Goal: Obtain resource: Download file/media

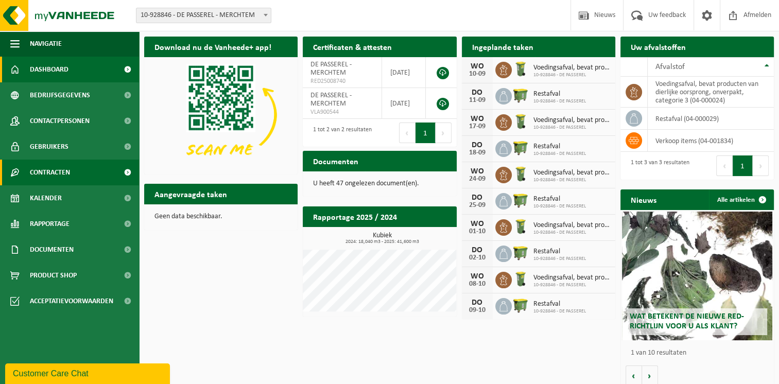
click at [122, 168] on span at bounding box center [127, 173] width 23 height 26
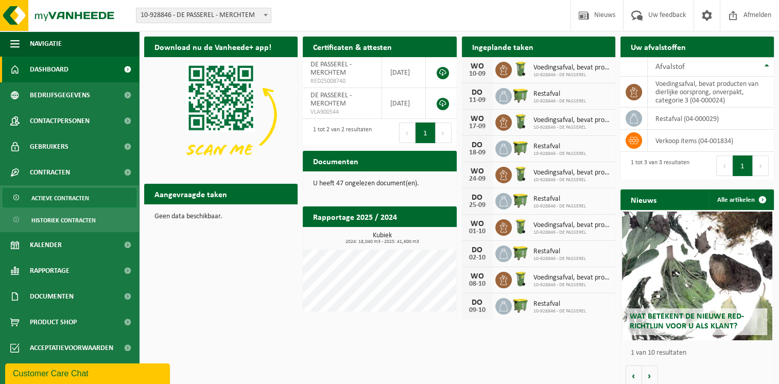
click at [75, 194] on span "Actieve contracten" at bounding box center [60, 198] width 58 height 20
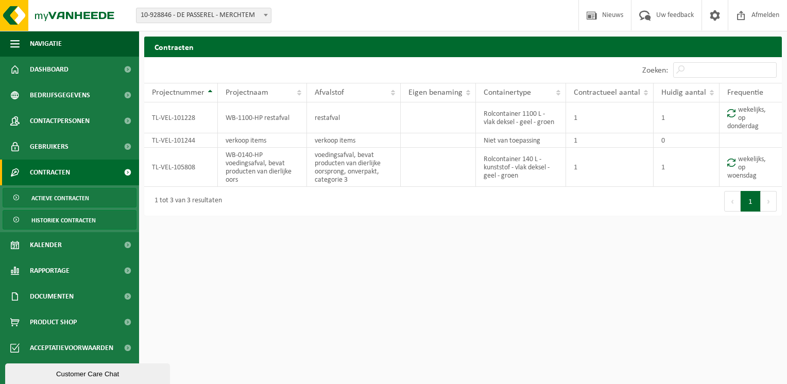
click at [74, 221] on span "Historiek contracten" at bounding box center [63, 221] width 64 height 20
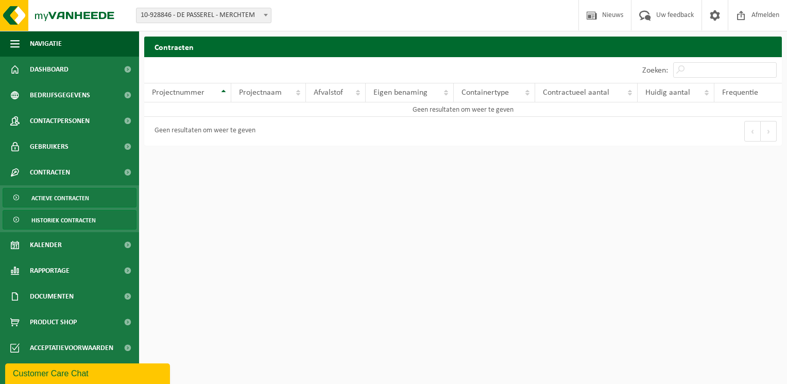
click at [49, 197] on span "Actieve contracten" at bounding box center [60, 198] width 58 height 20
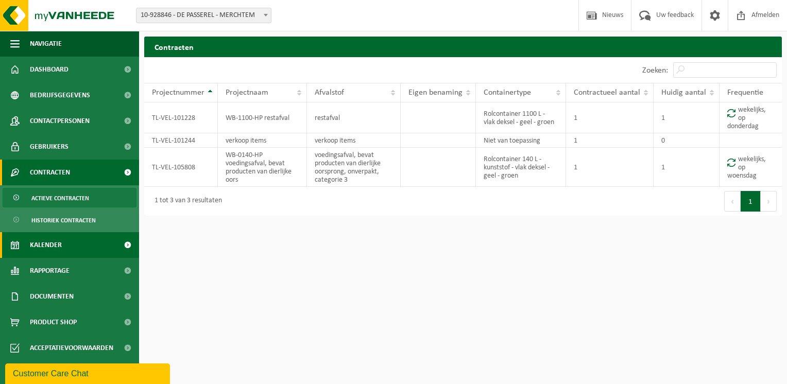
click at [71, 248] on link "Kalender" at bounding box center [69, 245] width 139 height 26
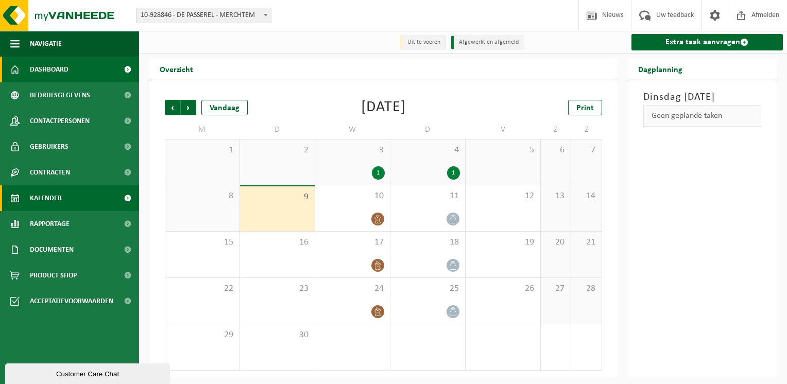
click at [85, 71] on link "Dashboard" at bounding box center [69, 70] width 139 height 26
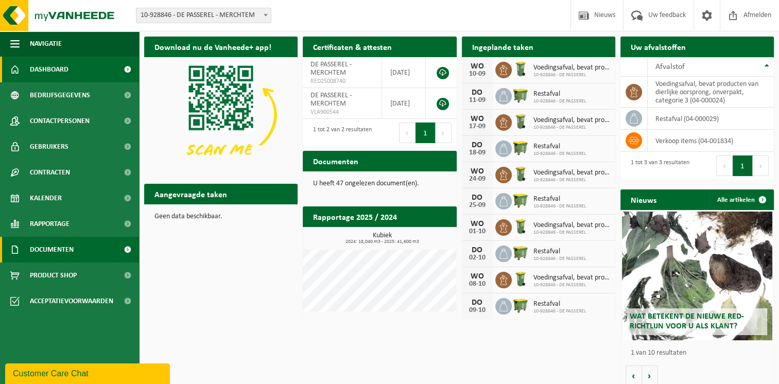
click at [71, 244] on span "Documenten" at bounding box center [52, 250] width 44 height 26
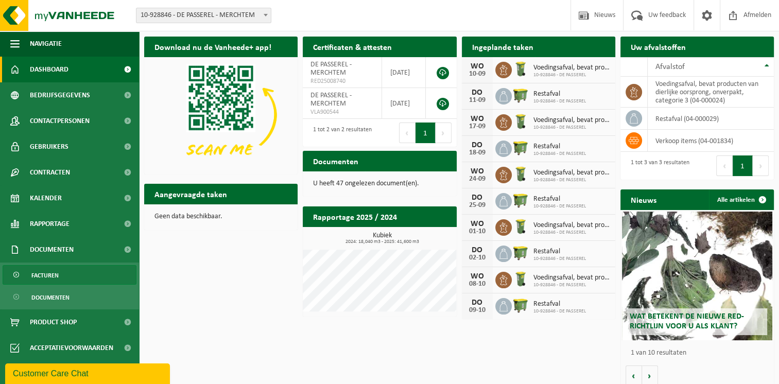
click at [48, 279] on span "Facturen" at bounding box center [44, 276] width 27 height 20
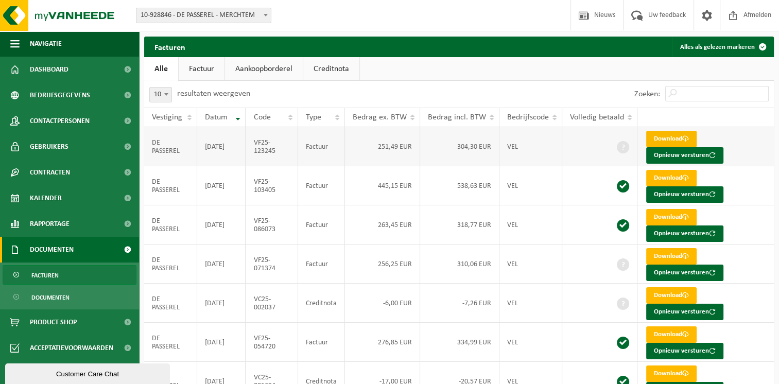
click at [667, 137] on link "Download" at bounding box center [671, 139] width 50 height 16
click at [693, 157] on button "Opnieuw versturen" at bounding box center [684, 155] width 77 height 16
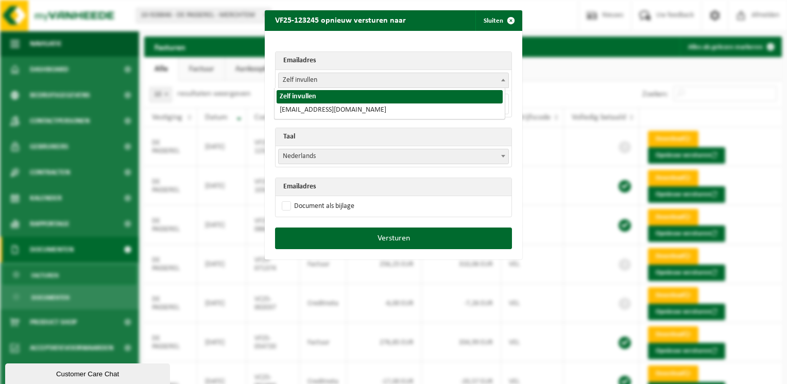
click at [349, 87] on span "Zelf invullen" at bounding box center [394, 80] width 230 height 14
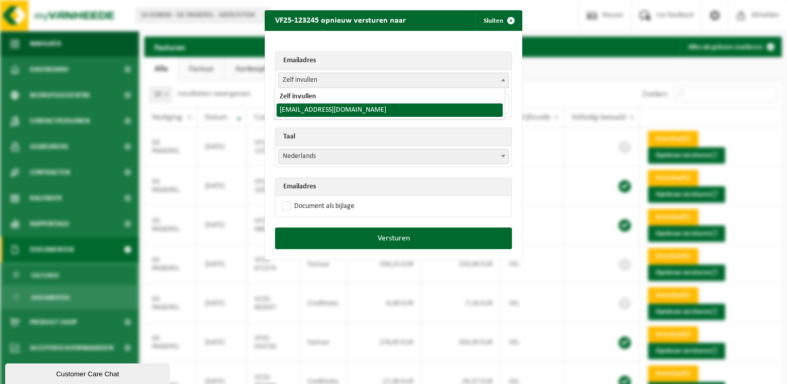
select select "[EMAIL_ADDRESS][DOMAIN_NAME]"
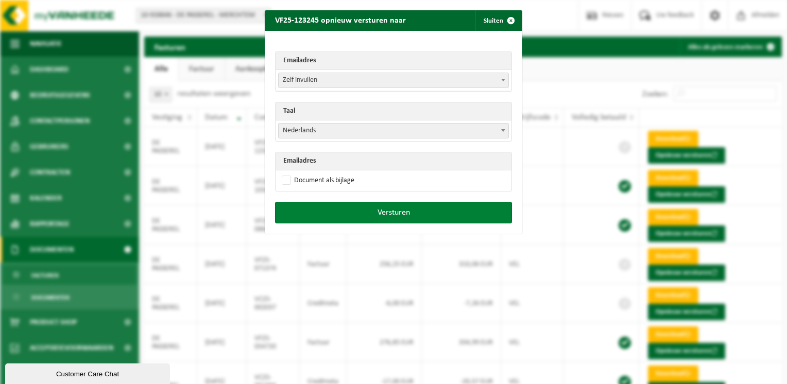
click at [393, 211] on button "Versturen" at bounding box center [393, 213] width 237 height 22
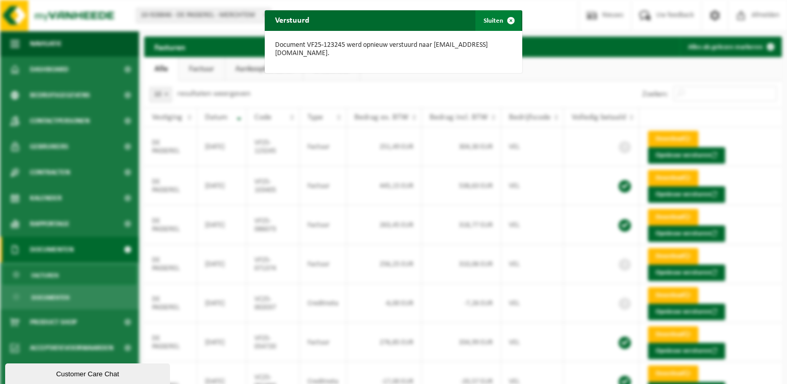
click at [508, 19] on span "button" at bounding box center [511, 20] width 21 height 21
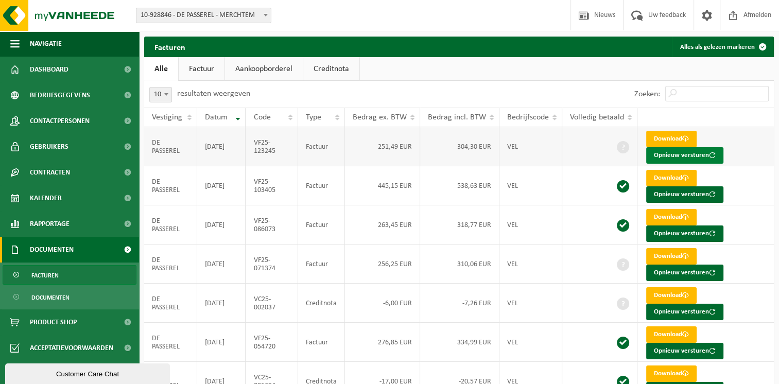
click at [709, 153] on span "button" at bounding box center [712, 155] width 7 height 7
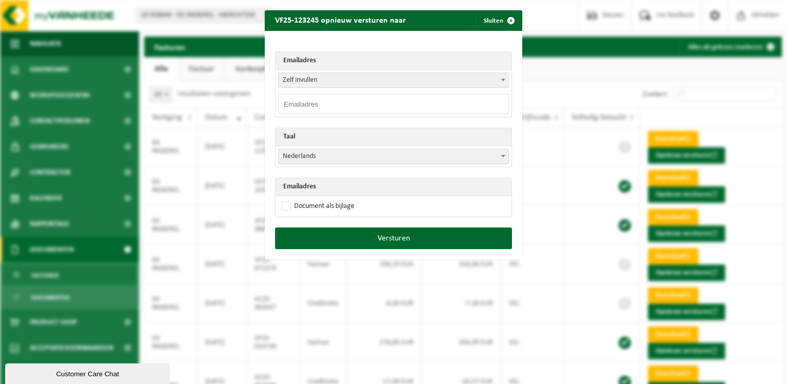
click at [485, 78] on span "Zelf invullen" at bounding box center [394, 80] width 230 height 14
click at [340, 81] on span "Zelf invullen" at bounding box center [394, 80] width 230 height 14
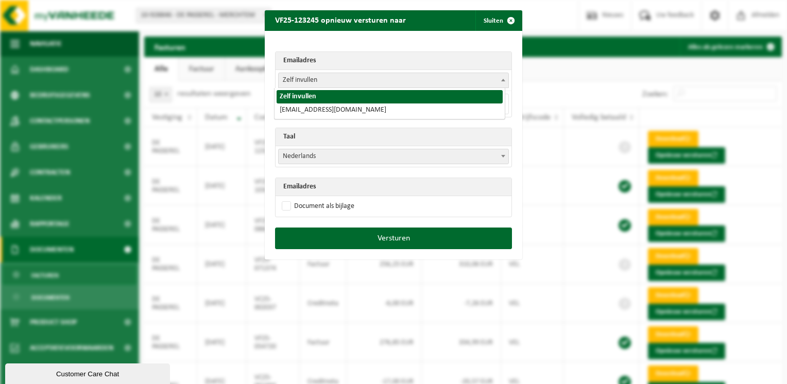
click at [338, 79] on span "Zelf invullen" at bounding box center [394, 80] width 230 height 14
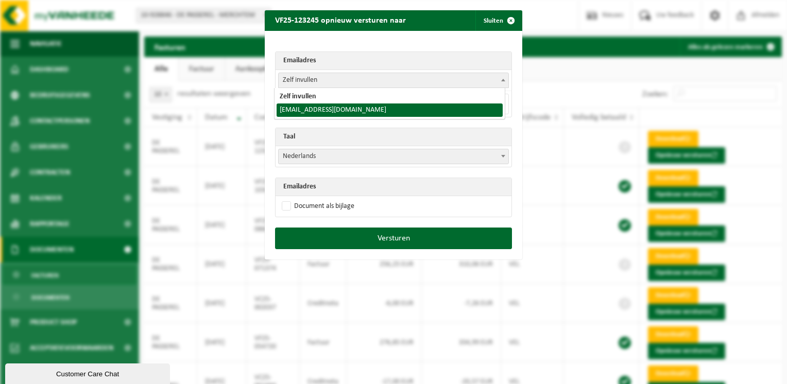
select select "[EMAIL_ADDRESS][DOMAIN_NAME]"
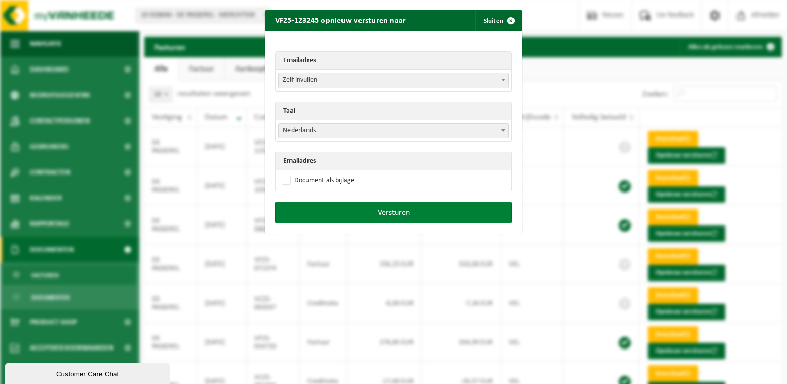
click at [423, 218] on button "Versturen" at bounding box center [393, 213] width 237 height 22
